Goal: Transaction & Acquisition: Purchase product/service

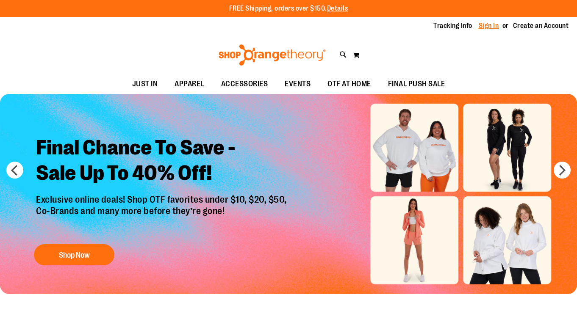
type input "**********"
click at [481, 26] on link "Sign In" at bounding box center [489, 25] width 20 height 9
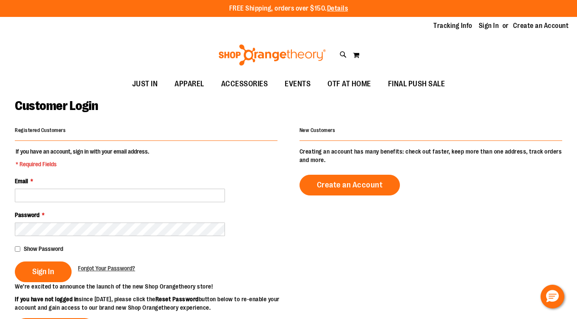
click at [140, 206] on fieldset "If you have an account, sign in with your email address. * Required Fields Emai…" at bounding box center [146, 214] width 263 height 135
type input "**********"
click at [139, 197] on input "**********" at bounding box center [120, 196] width 210 height 14
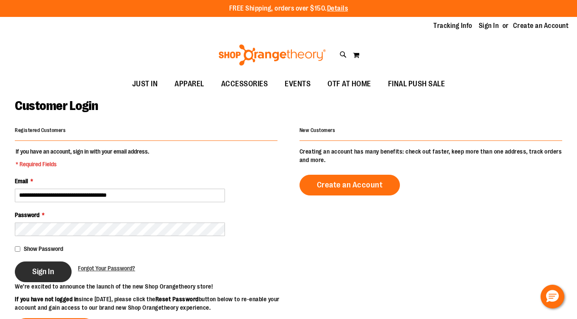
click at [31, 277] on button "Sign In" at bounding box center [43, 272] width 57 height 21
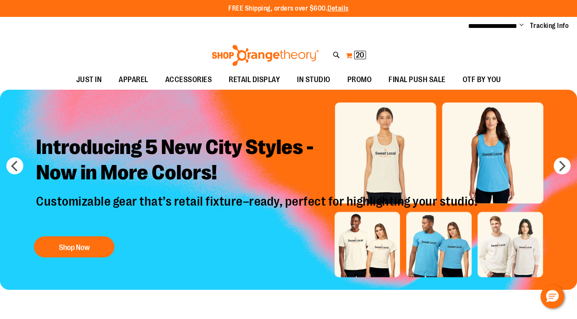
type input "**********"
click at [350, 58] on button "My Cart 20 20 items" at bounding box center [355, 56] width 21 height 14
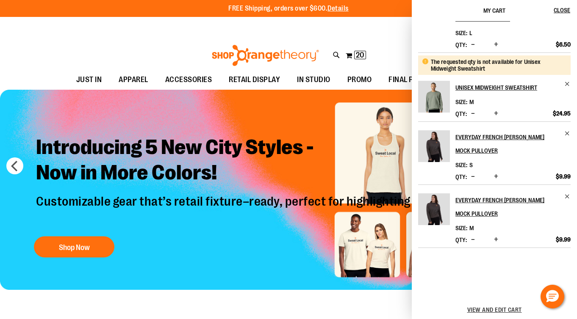
scroll to position [108, 0]
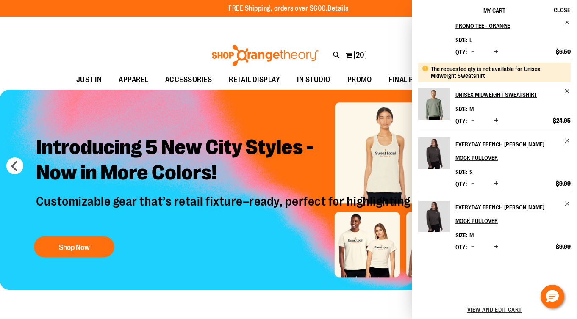
click at [473, 121] on span "Decrease product quantity" at bounding box center [473, 120] width 4 height 8
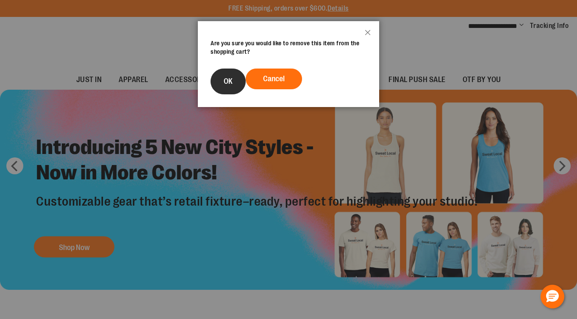
click at [233, 85] on button "OK" at bounding box center [228, 82] width 35 height 26
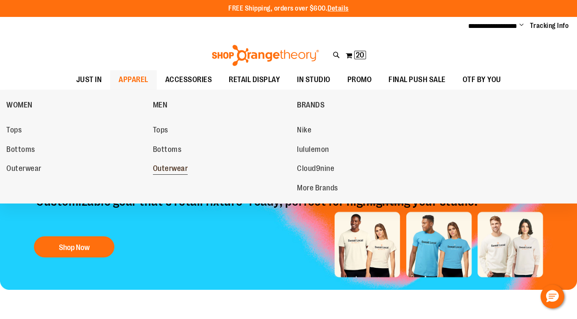
click at [178, 166] on span "Outerwear" at bounding box center [170, 169] width 35 height 11
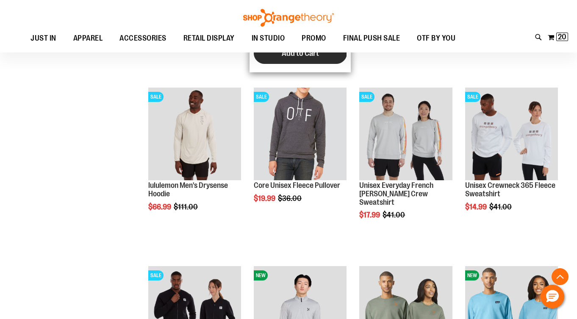
scroll to position [166, 0]
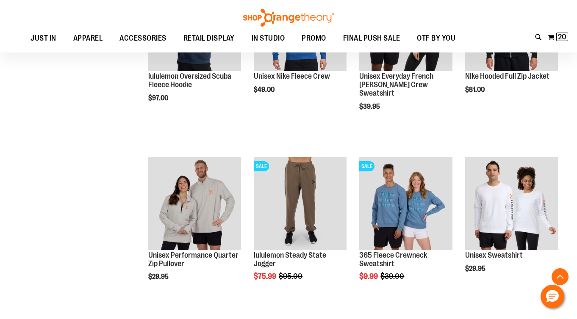
scroll to position [637, 0]
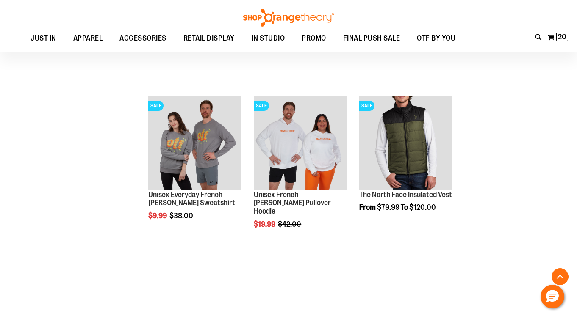
scroll to position [1237, 0]
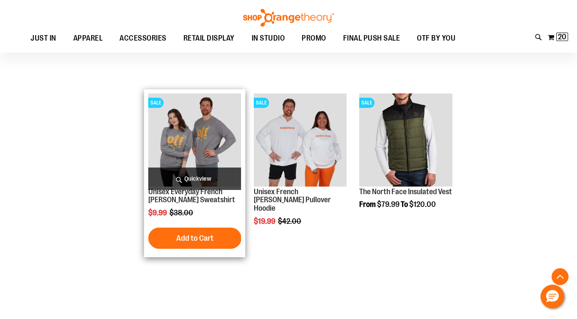
type input "**********"
click at [190, 147] on img "product" at bounding box center [194, 140] width 93 height 93
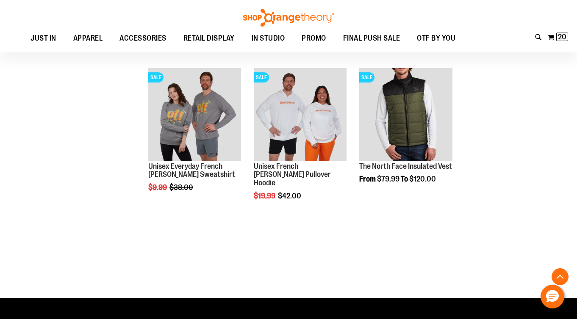
scroll to position [1295, 0]
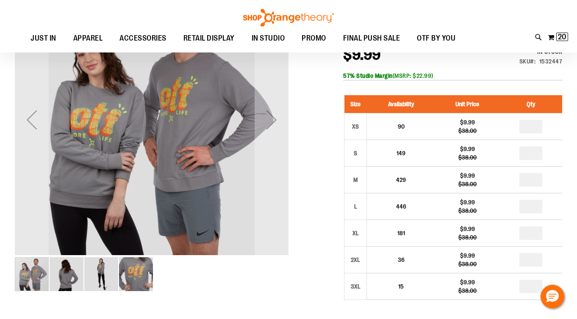
scroll to position [44, 0]
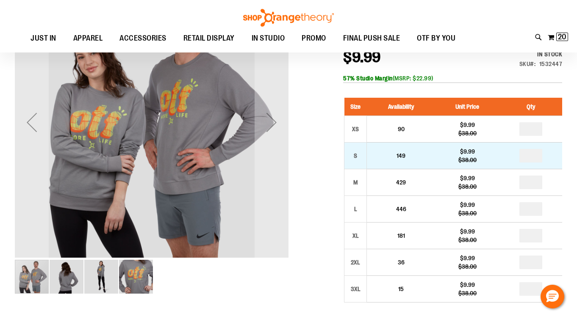
type input "**********"
click at [534, 156] on input "number" at bounding box center [530, 156] width 23 height 14
type input "*"
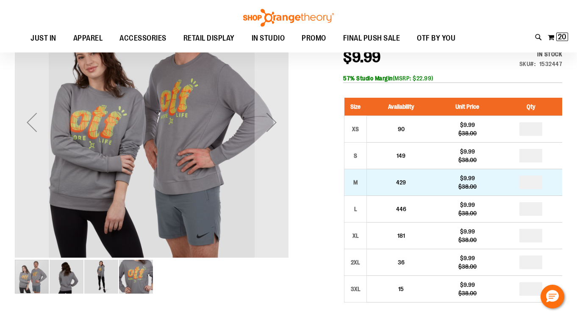
type input "*"
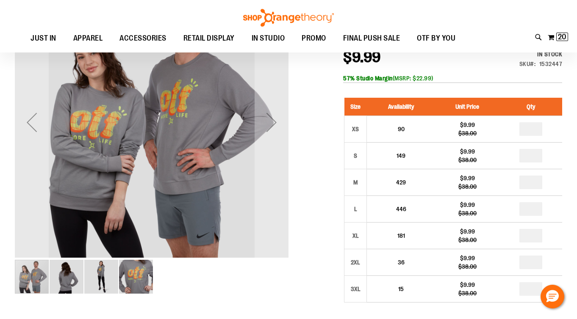
type input "*"
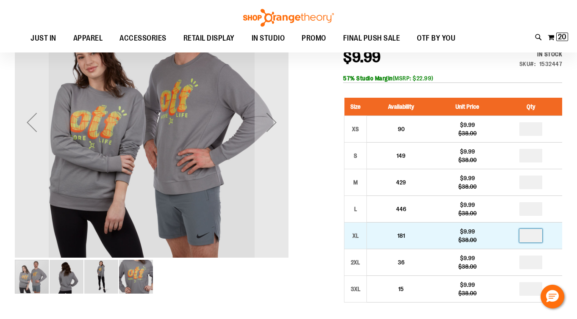
click at [533, 237] on input "number" at bounding box center [530, 236] width 23 height 14
type input "*"
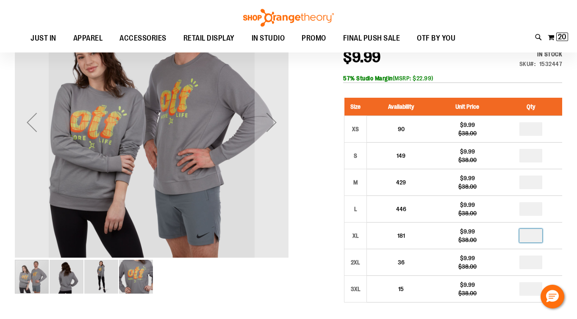
click at [480, 88] on div "Unisex Everyday French Terry Crewneck Sweatshirt $9.99 Regular Price $38.00 In …" at bounding box center [452, 262] width 219 height 499
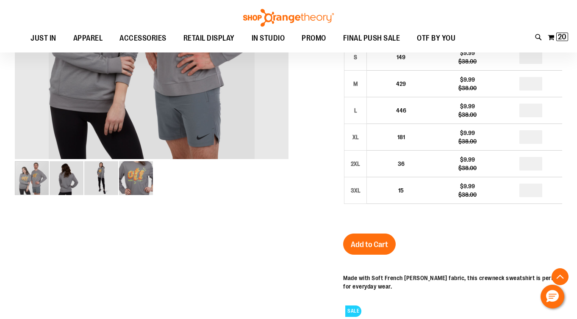
scroll to position [153, 0]
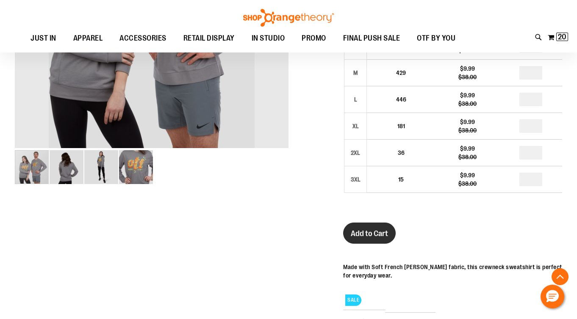
click at [373, 237] on span "Add to Cart" at bounding box center [369, 233] width 37 height 9
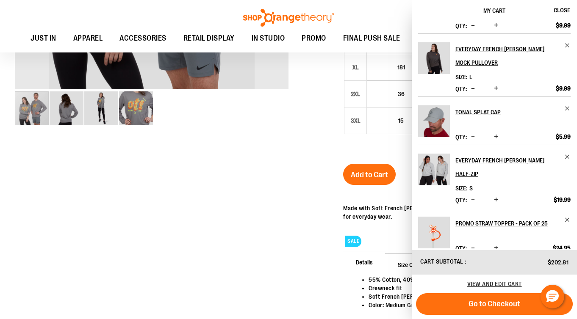
scroll to position [0, 0]
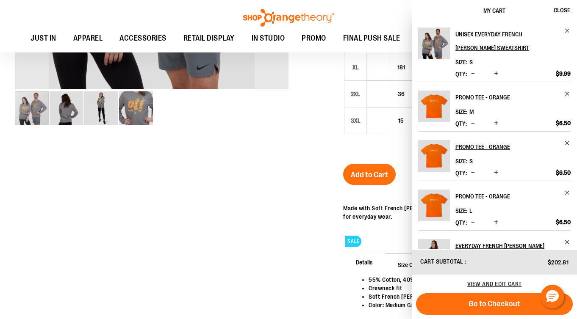
click at [326, 147] on div at bounding box center [288, 80] width 547 height 527
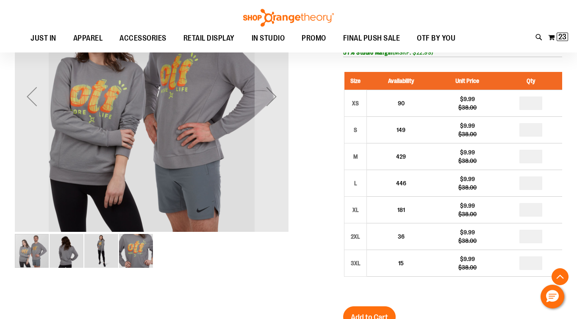
scroll to position [69, 0]
click at [551, 39] on button "My Cart 23 23 items" at bounding box center [558, 38] width 21 height 14
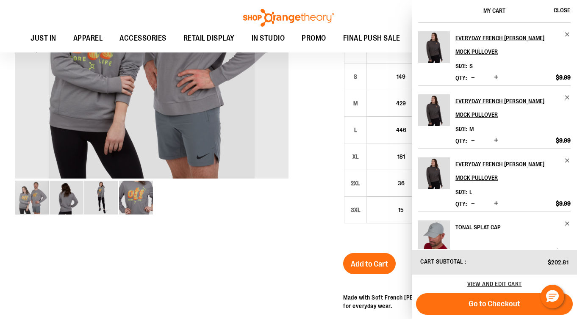
scroll to position [261, 0]
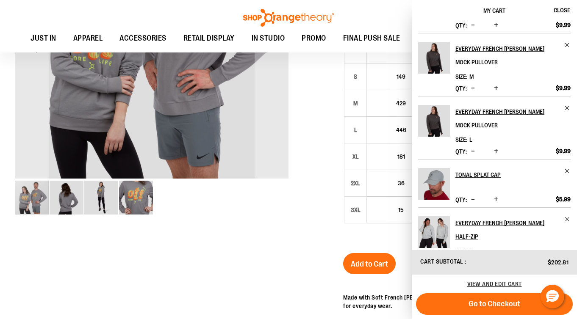
click at [344, 258] on div "Add to Cart" at bounding box center [369, 269] width 53 height 32
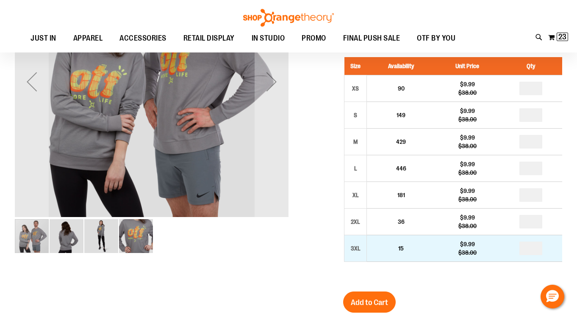
scroll to position [76, 0]
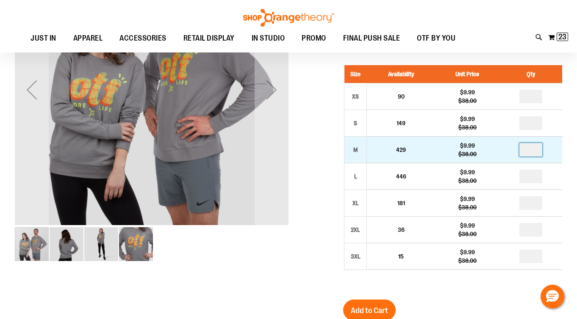
click at [538, 151] on input "*" at bounding box center [530, 150] width 23 height 14
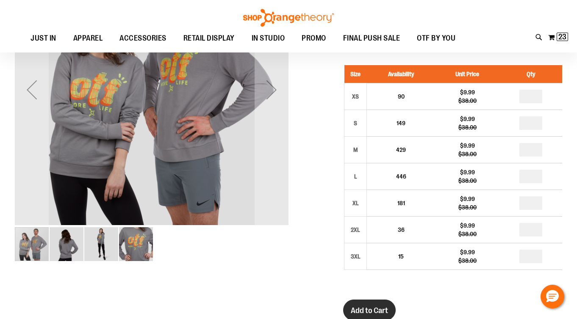
click at [373, 309] on span "Add to Cart" at bounding box center [369, 310] width 37 height 9
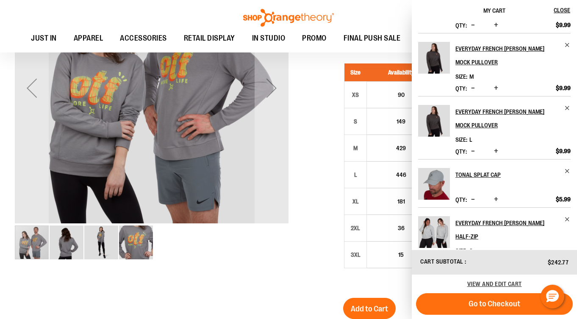
scroll to position [0, 0]
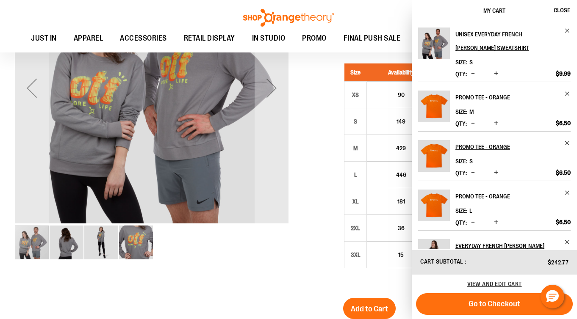
click at [474, 73] on span "Decrease product quantity" at bounding box center [473, 73] width 4 height 8
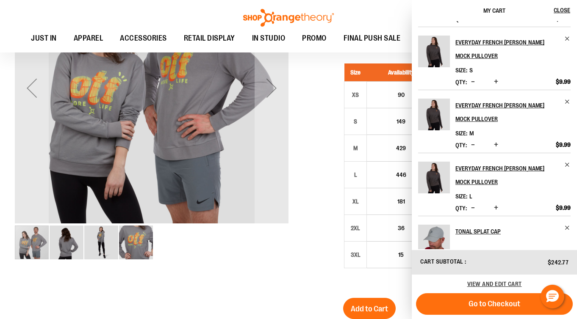
scroll to position [323, 0]
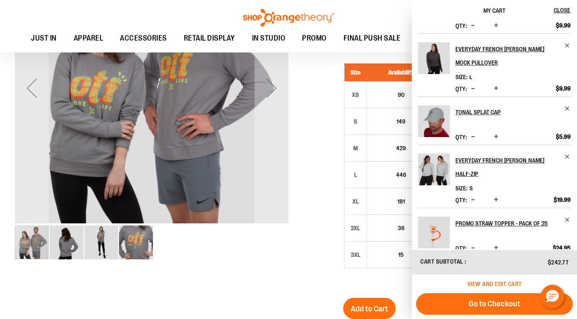
click at [495, 283] on span "View and edit cart" at bounding box center [494, 284] width 55 height 7
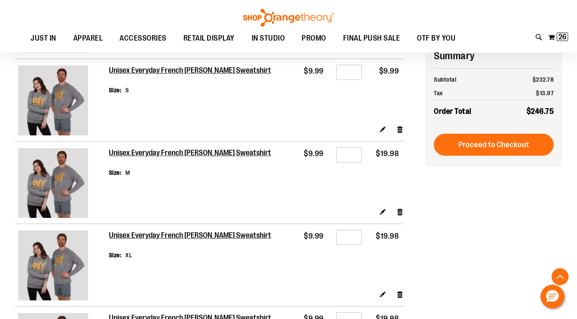
scroll to position [824, 0]
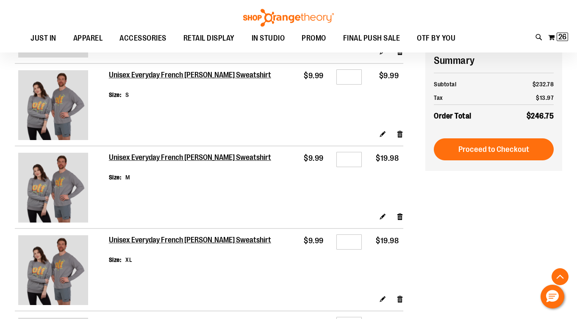
type input "**********"
click at [352, 162] on input "*" at bounding box center [348, 159] width 25 height 15
type input "*"
click at [384, 219] on link "Edit" at bounding box center [382, 216] width 7 height 9
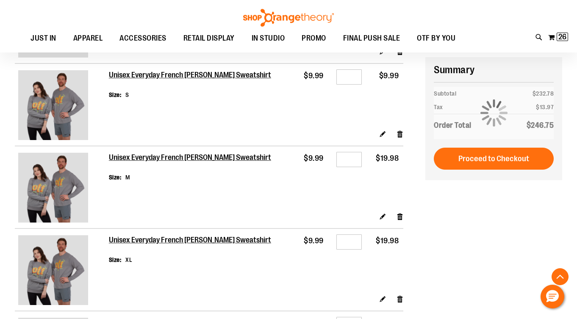
scroll to position [907, 0]
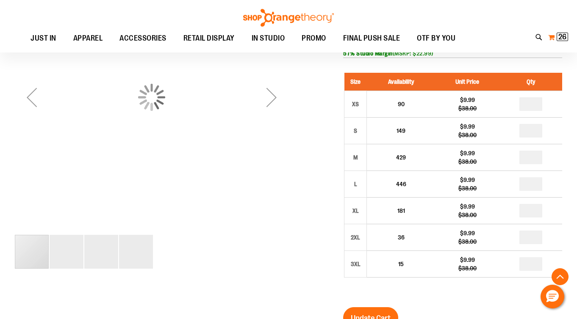
scroll to position [158, 0]
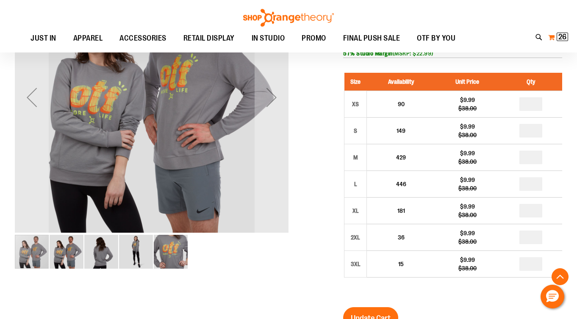
type input "**********"
click at [555, 36] on button "My Cart 26 26 items" at bounding box center [558, 38] width 21 height 14
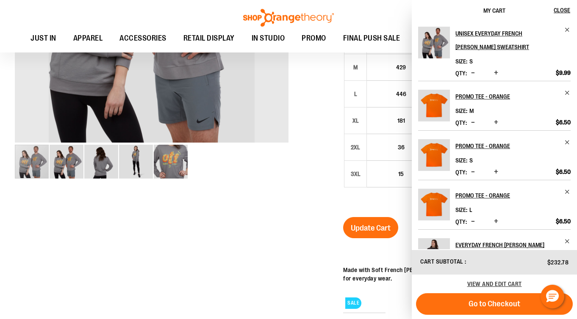
scroll to position [0, 0]
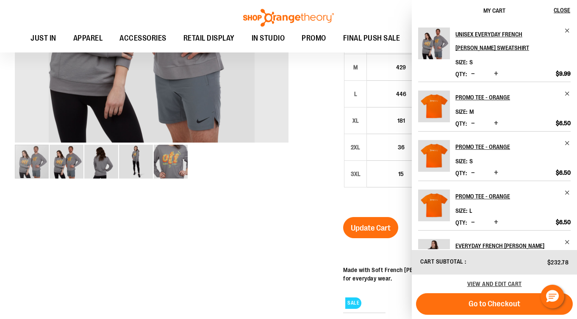
click at [473, 280] on div "View and edit cart" at bounding box center [494, 284] width 165 height 19
click at [471, 284] on span "View and edit cart" at bounding box center [494, 284] width 55 height 7
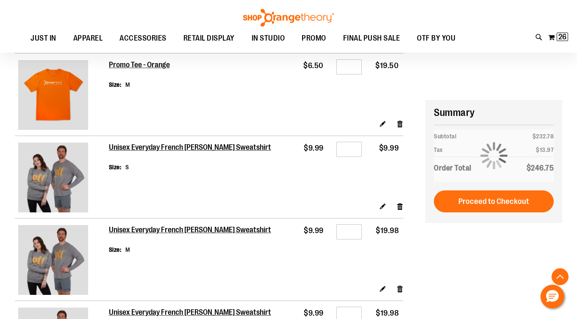
scroll to position [823, 0]
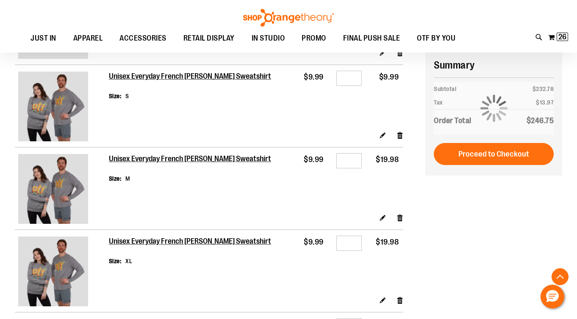
type input "**********"
click at [353, 164] on input "*" at bounding box center [348, 160] width 25 height 15
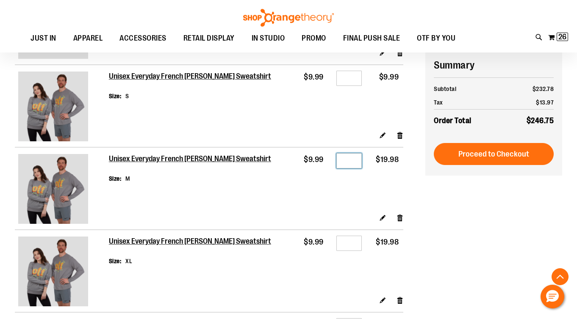
type input "*"
click at [352, 244] on input "*" at bounding box center [348, 243] width 25 height 15
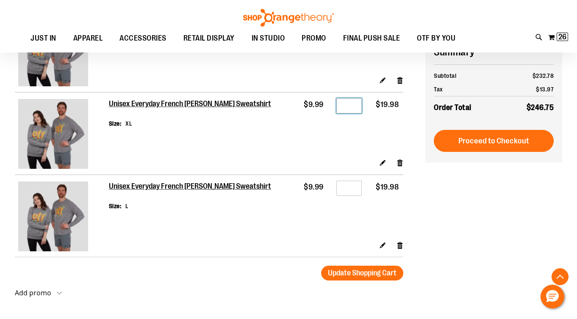
scroll to position [962, 0]
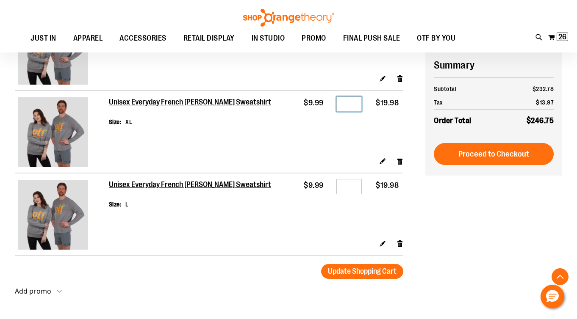
type input "*"
click at [352, 189] on input "*" at bounding box center [348, 186] width 25 height 15
type input "*"
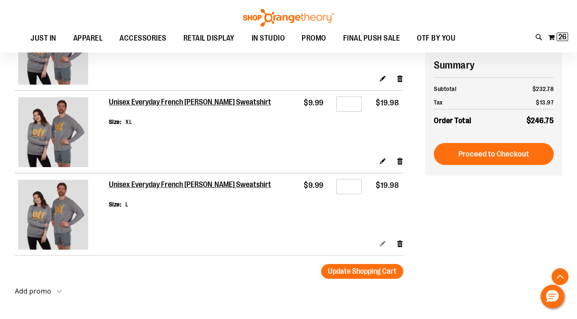
click at [382, 248] on link "Edit" at bounding box center [382, 243] width 7 height 9
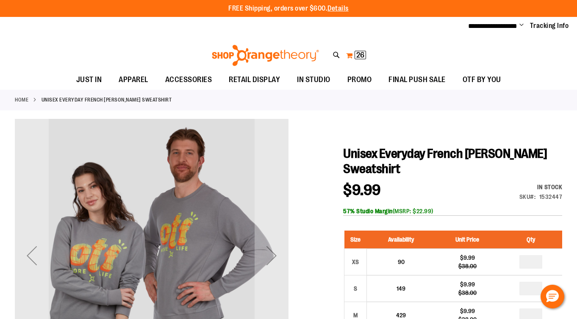
type input "**********"
click at [360, 55] on span "26" at bounding box center [360, 55] width 8 height 8
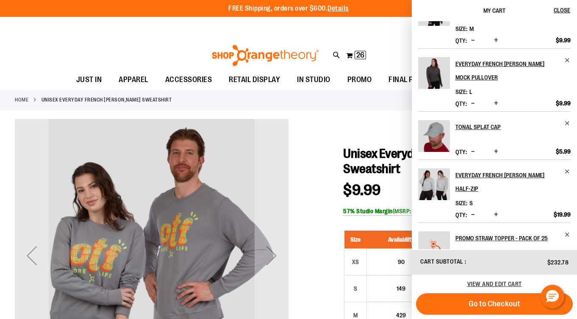
scroll to position [323, 0]
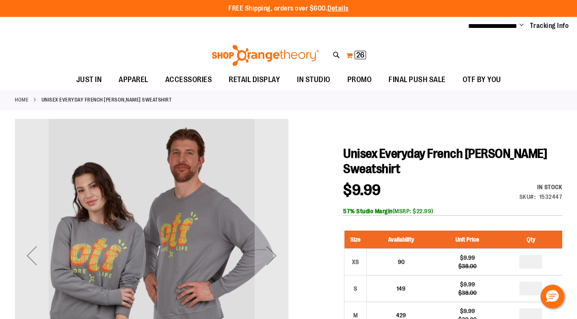
click at [350, 54] on button "My Cart 26 26 items" at bounding box center [356, 56] width 21 height 14
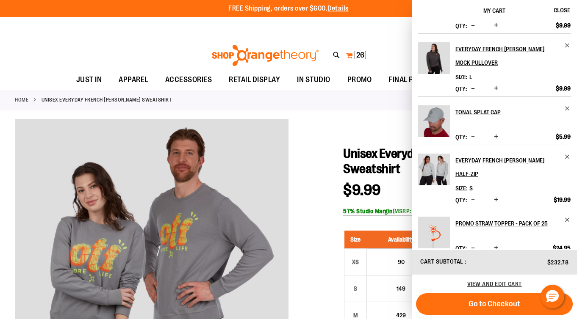
click at [349, 53] on button "My Cart 26 26 items" at bounding box center [356, 56] width 21 height 14
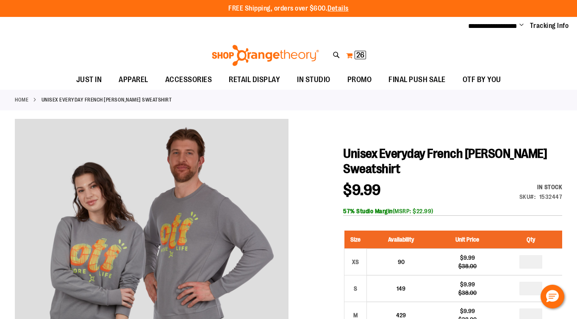
click at [349, 58] on button "My Cart 26 26 items" at bounding box center [356, 56] width 21 height 14
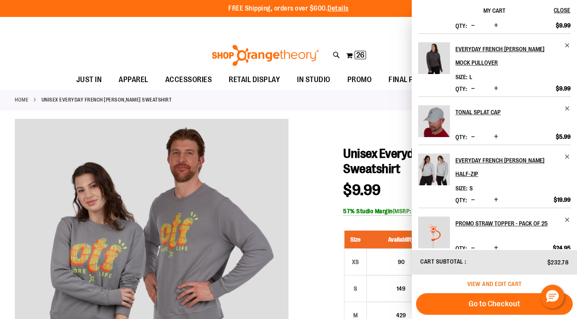
click at [472, 283] on span "View and edit cart" at bounding box center [494, 284] width 55 height 7
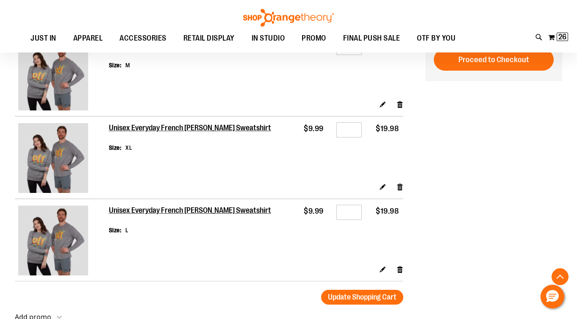
scroll to position [847, 0]
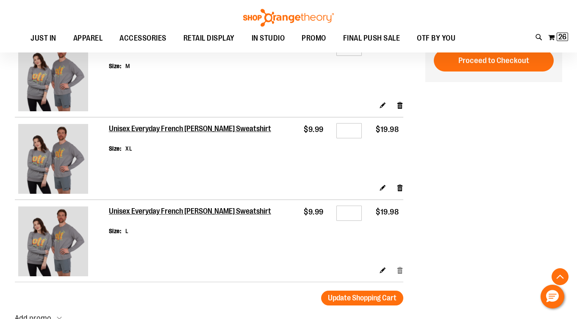
type input "**********"
click at [399, 275] on link "Remove item" at bounding box center [400, 270] width 7 height 9
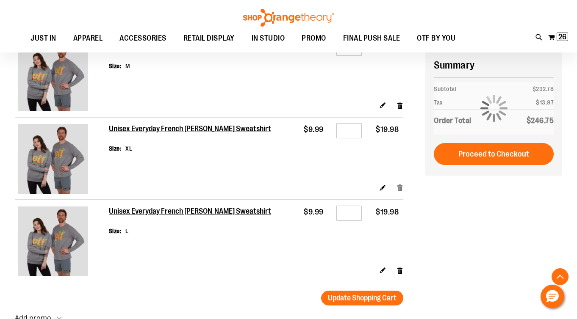
click at [401, 191] on link "Remove item" at bounding box center [400, 187] width 7 height 9
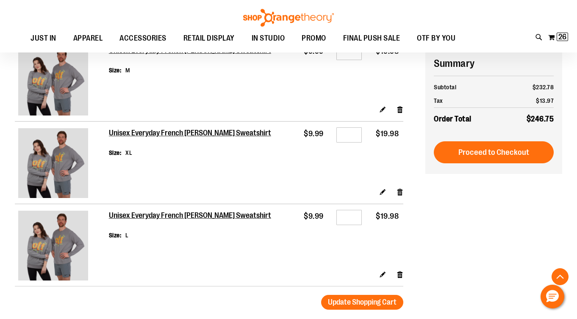
scroll to position [841, 0]
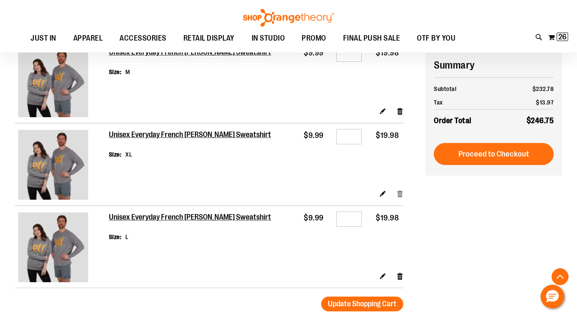
click at [402, 197] on link "Remove item" at bounding box center [400, 193] width 7 height 9
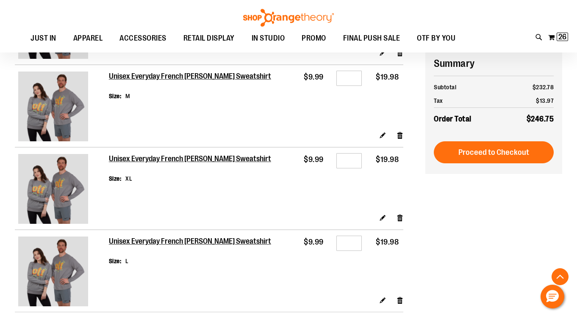
scroll to position [814, 0]
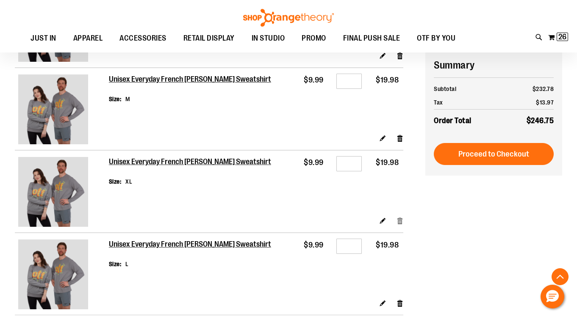
click at [399, 222] on link "Remove item" at bounding box center [400, 220] width 7 height 9
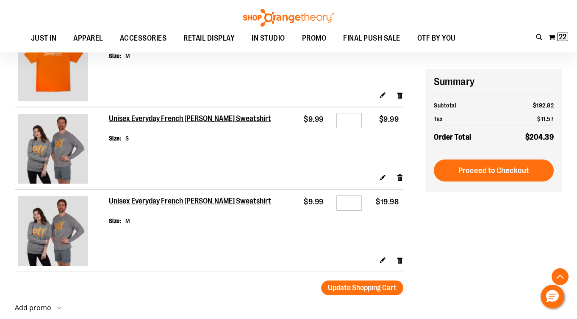
scroll to position [818, 0]
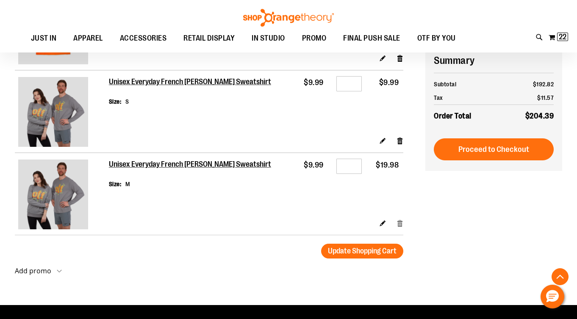
type input "**********"
click at [401, 225] on link "Remove item" at bounding box center [400, 223] width 7 height 9
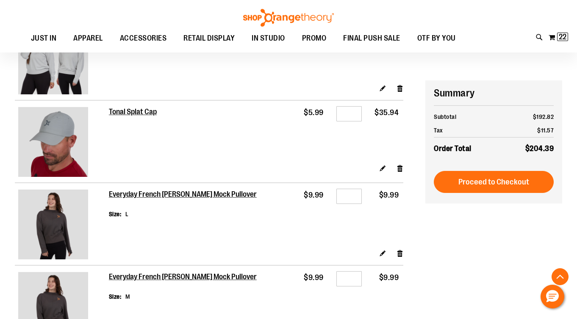
scroll to position [205, 0]
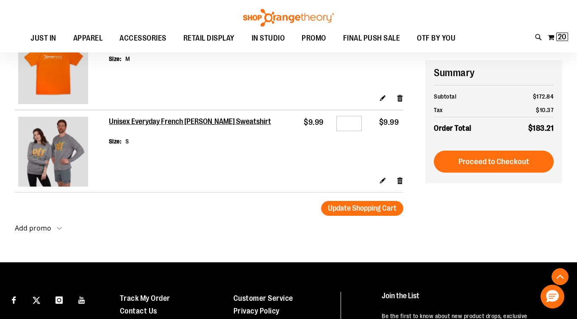
scroll to position [775, 0]
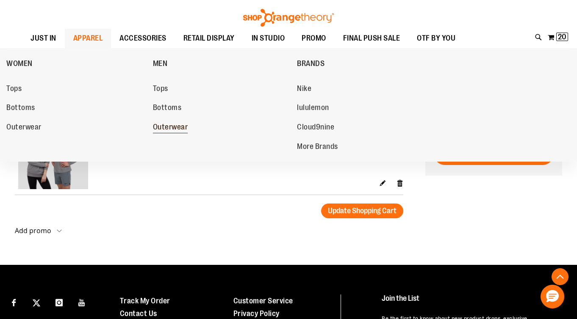
type input "**********"
click at [172, 123] on span "Outerwear" at bounding box center [170, 128] width 35 height 11
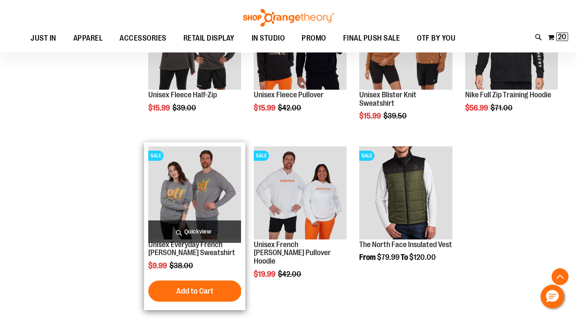
scroll to position [1077, 0]
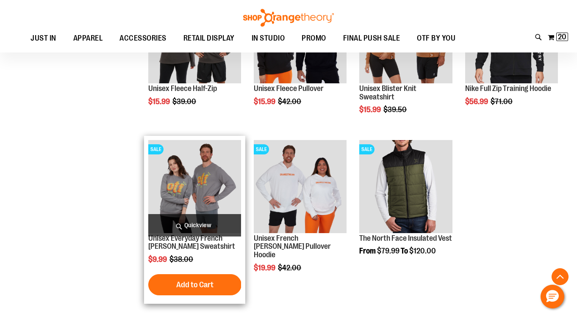
type input "**********"
click at [186, 184] on img "product" at bounding box center [194, 186] width 93 height 93
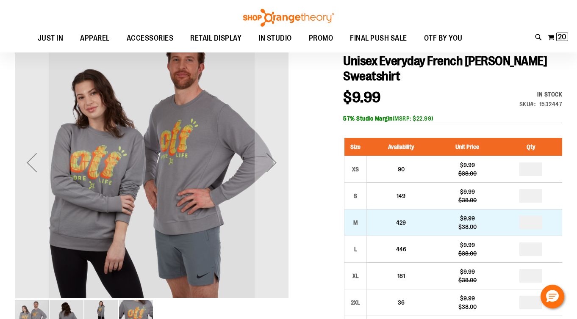
scroll to position [92, 0]
type input "**********"
click at [538, 222] on input "number" at bounding box center [530, 223] width 23 height 14
type input "*"
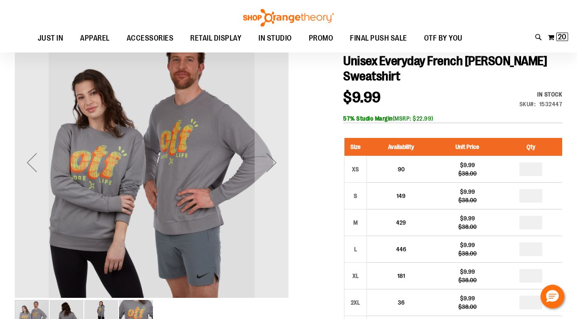
type input "*"
click at [534, 275] on input "number" at bounding box center [530, 276] width 23 height 14
type input "*"
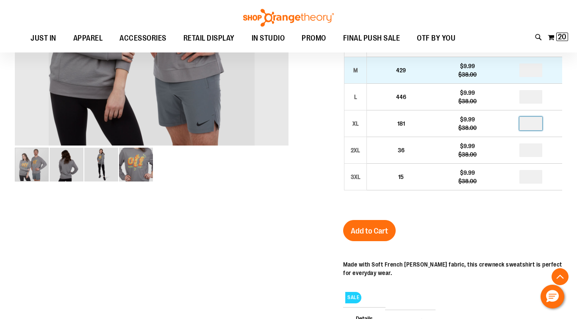
scroll to position [247, 0]
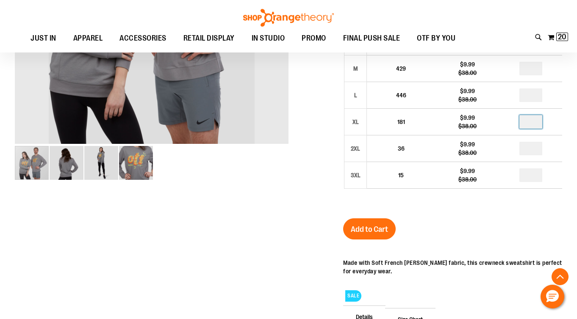
click at [455, 232] on div "Unisex Everyday French Terry Crewneck Sweatshirt $9.99 Regular Price $38.00 In …" at bounding box center [452, 148] width 219 height 499
click at [380, 227] on span "Add to Cart" at bounding box center [369, 229] width 37 height 9
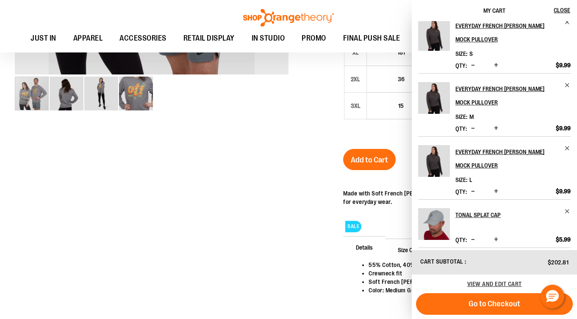
scroll to position [263, 0]
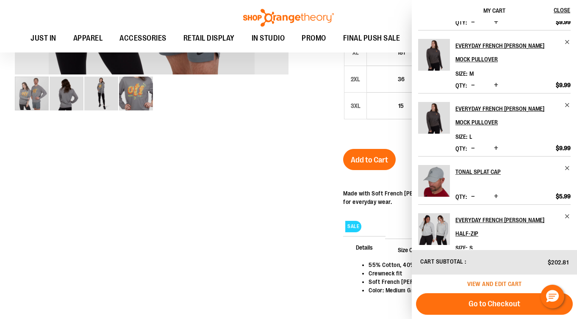
click at [474, 284] on span "View and edit cart" at bounding box center [494, 284] width 55 height 7
